Goal: Transaction & Acquisition: Purchase product/service

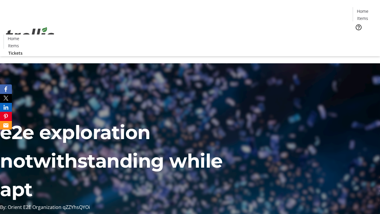
click at [357, 34] on span "Tickets" at bounding box center [364, 37] width 14 height 6
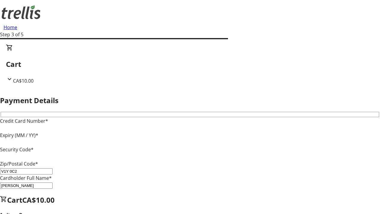
type input "V1Y 0C2"
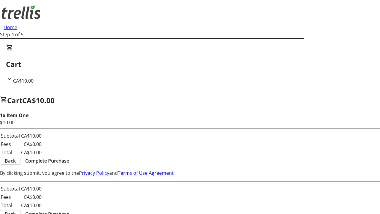
click at [69, 157] on span "Complete Purchase" at bounding box center [47, 160] width 44 height 7
